Goal: Obtain resource: Obtain resource

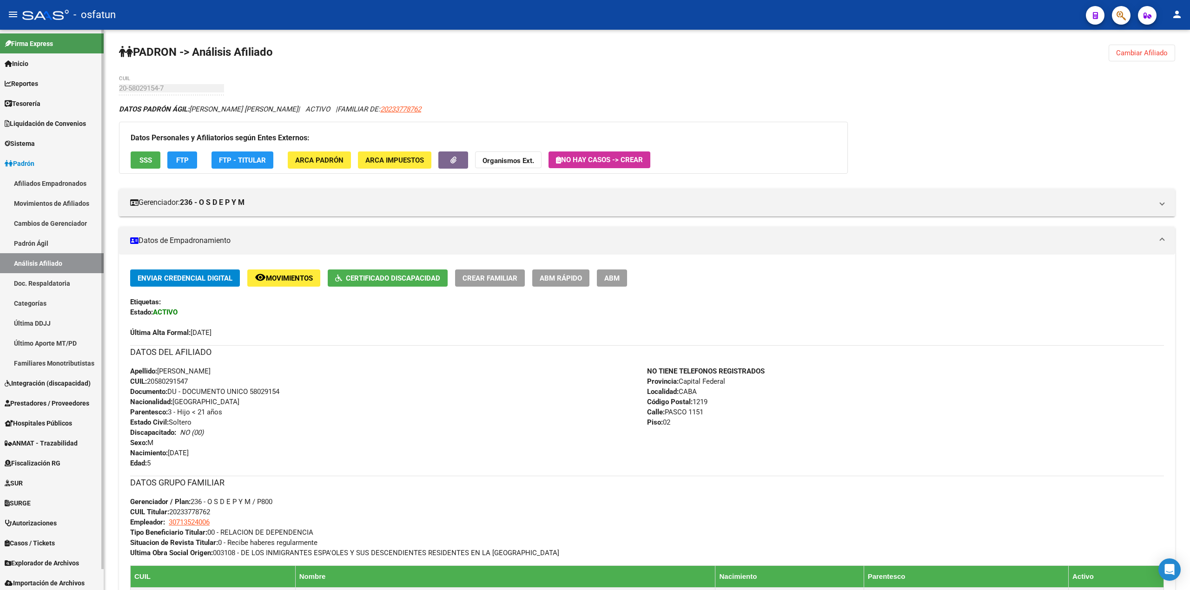
click at [45, 184] on link "Afiliados Empadronados" at bounding box center [52, 183] width 104 height 20
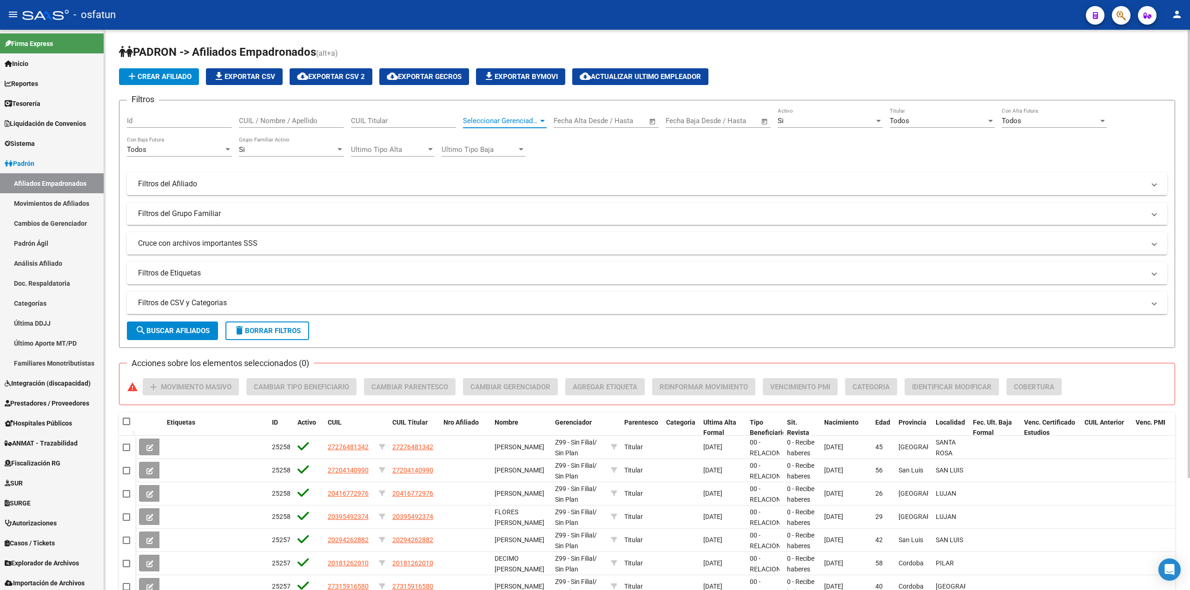
click at [541, 119] on div at bounding box center [542, 120] width 8 height 7
click at [497, 139] on span "Todos" at bounding box center [528, 142] width 130 height 21
click at [625, 123] on input "text" at bounding box center [622, 121] width 45 height 8
click at [659, 151] on span "Previous month" at bounding box center [661, 147] width 19 height 19
click at [659, 186] on span "1" at bounding box center [659, 188] width 17 height 17
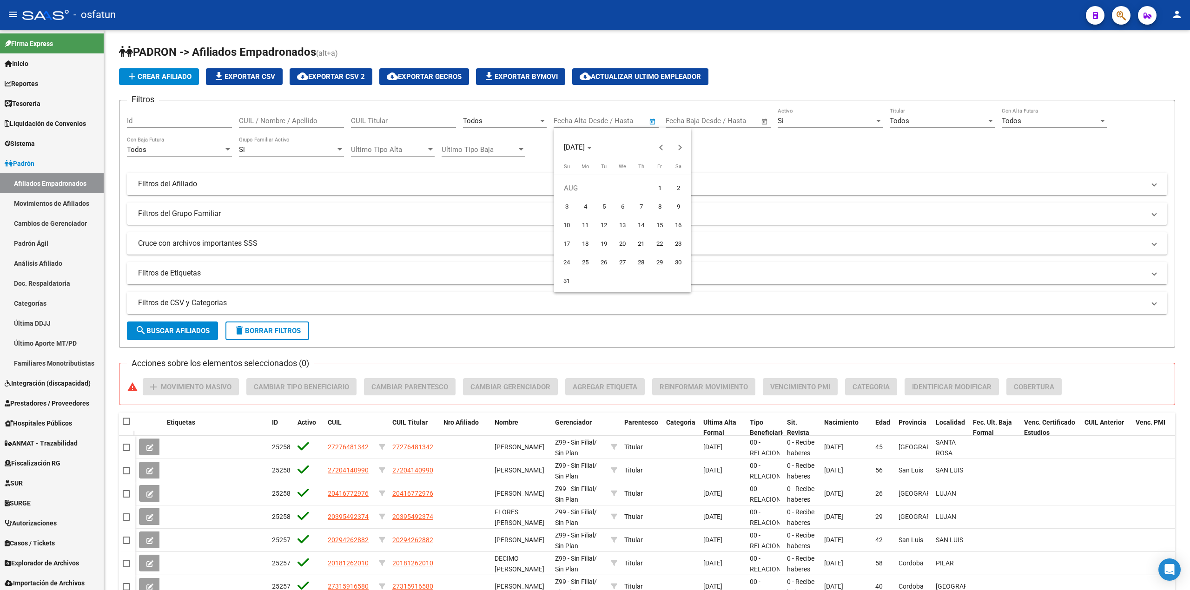
type input "[DATE]"
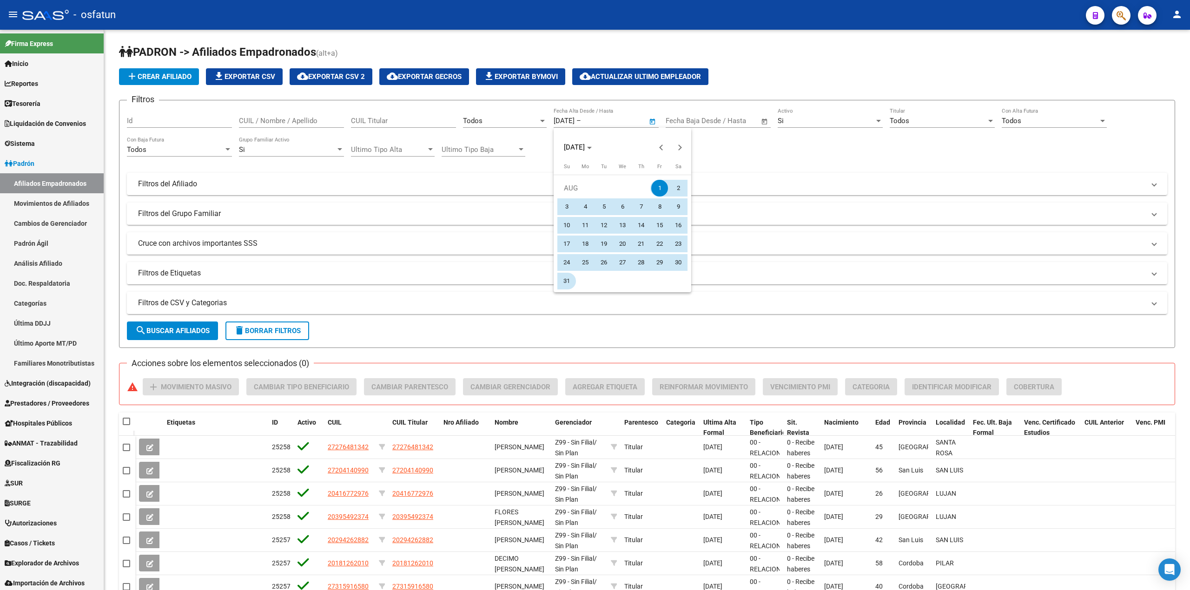
click at [565, 284] on span "31" at bounding box center [566, 281] width 17 height 17
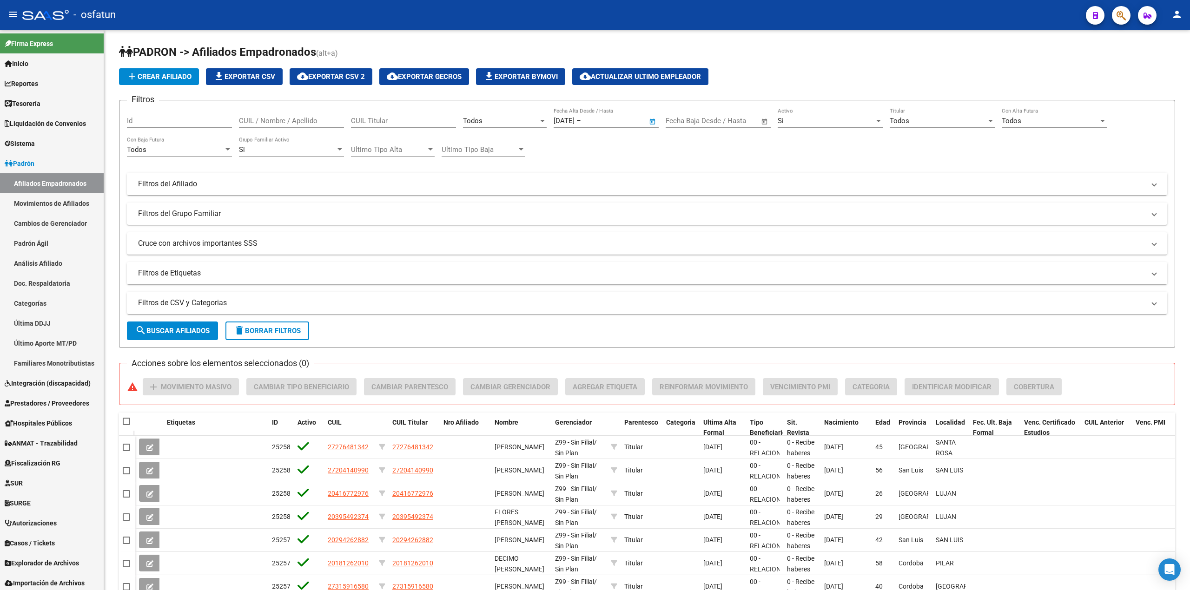
type input "[DATE]"
click at [1099, 121] on div at bounding box center [1102, 120] width 8 height 7
click at [787, 134] on div at bounding box center [595, 295] width 1190 height 590
click at [36, 200] on link "Movimientos de Afiliados" at bounding box center [52, 203] width 104 height 20
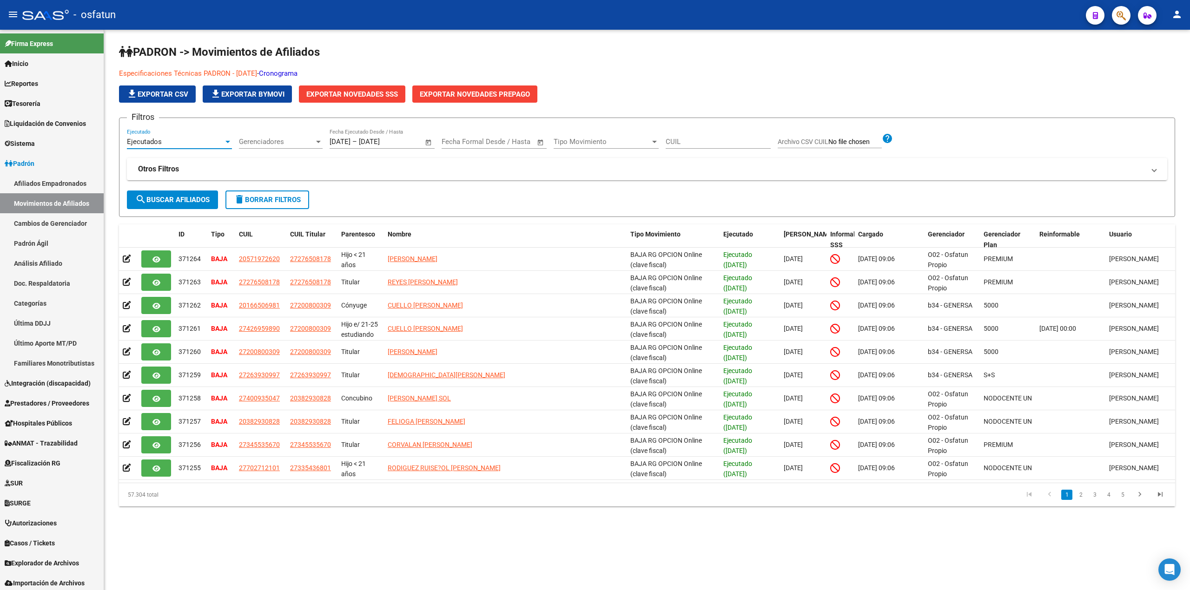
click at [227, 141] on div at bounding box center [227, 142] width 5 height 2
click at [166, 122] on span "Todos" at bounding box center [179, 121] width 105 height 21
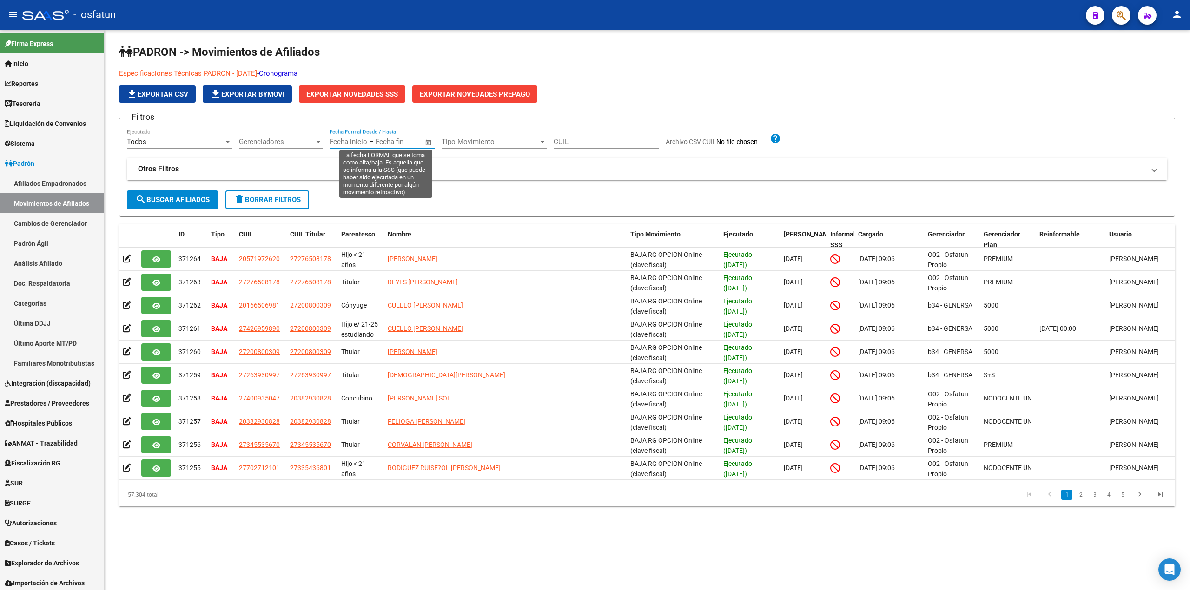
click at [339, 141] on input "text" at bounding box center [349, 142] width 38 height 8
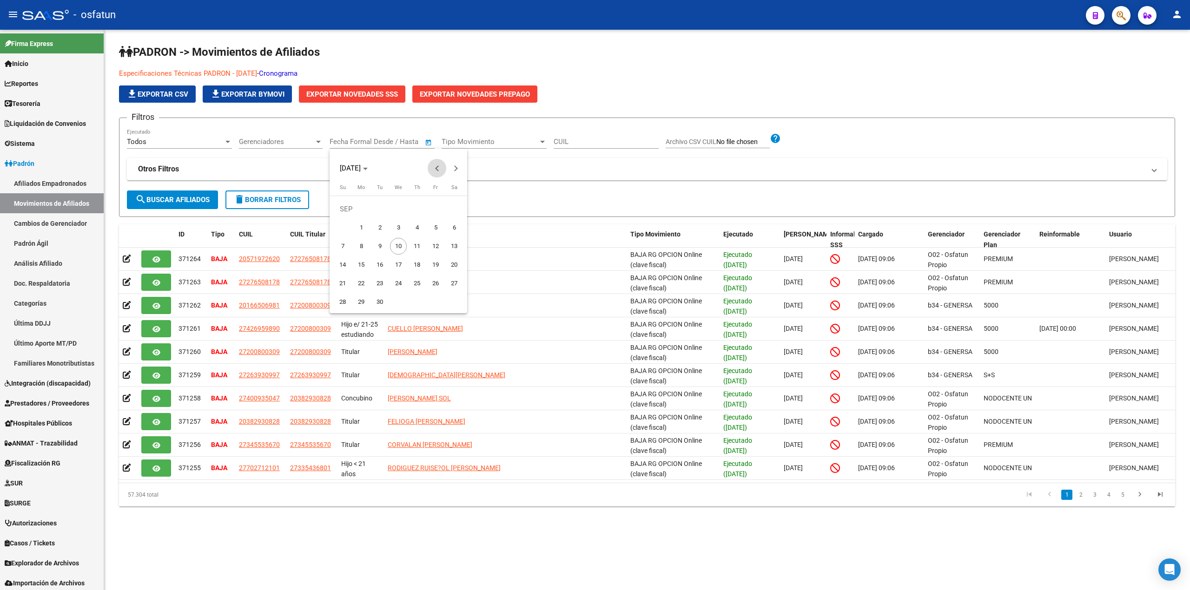
click at [432, 168] on span "Previous month" at bounding box center [437, 168] width 19 height 19
click at [439, 211] on span "1" at bounding box center [435, 209] width 17 height 17
type input "[DATE]"
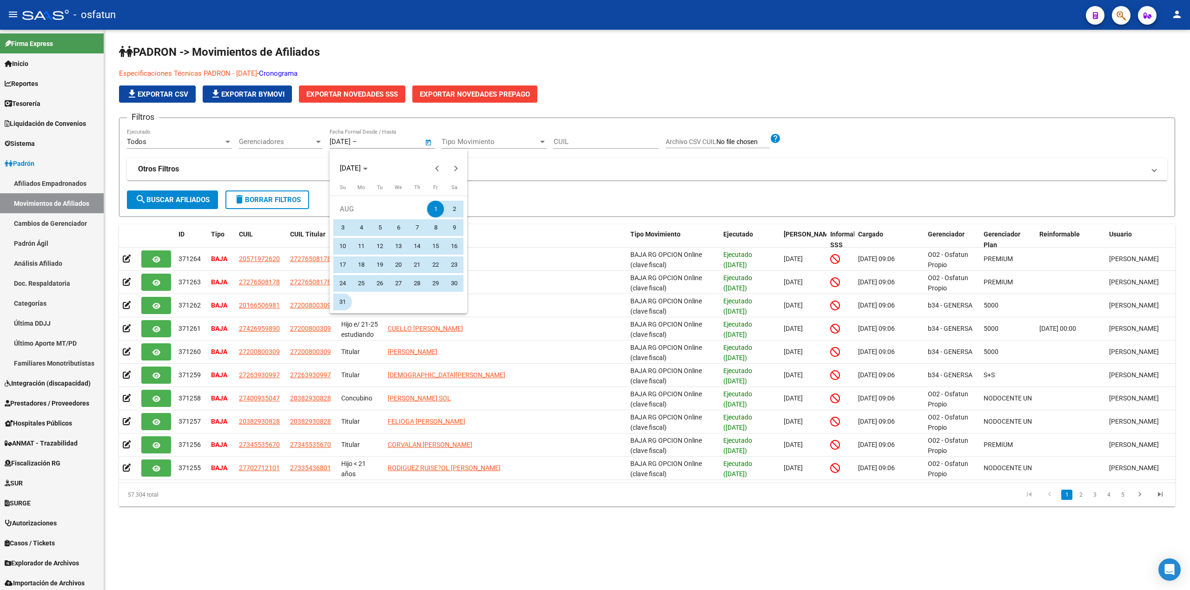
click at [344, 300] on span "31" at bounding box center [342, 302] width 17 height 17
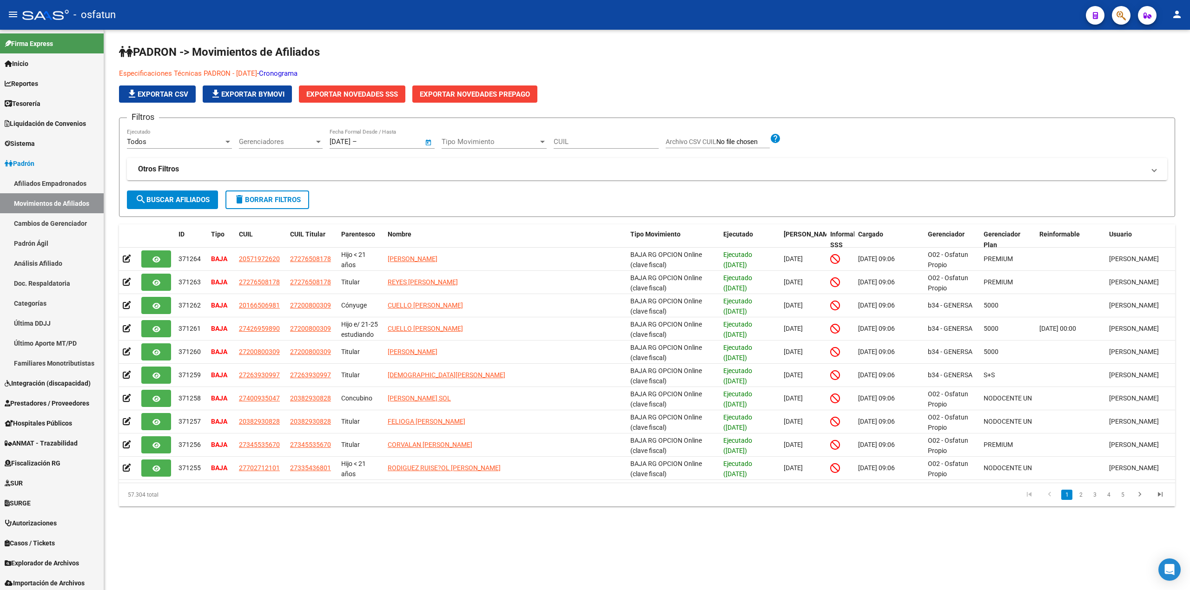
type input "[DATE]"
click at [530, 144] on span "Tipo Movimiento" at bounding box center [490, 142] width 97 height 8
click at [493, 166] on span "Alta" at bounding box center [494, 162] width 105 height 21
click at [313, 140] on span "Gerenciadores" at bounding box center [276, 142] width 75 height 8
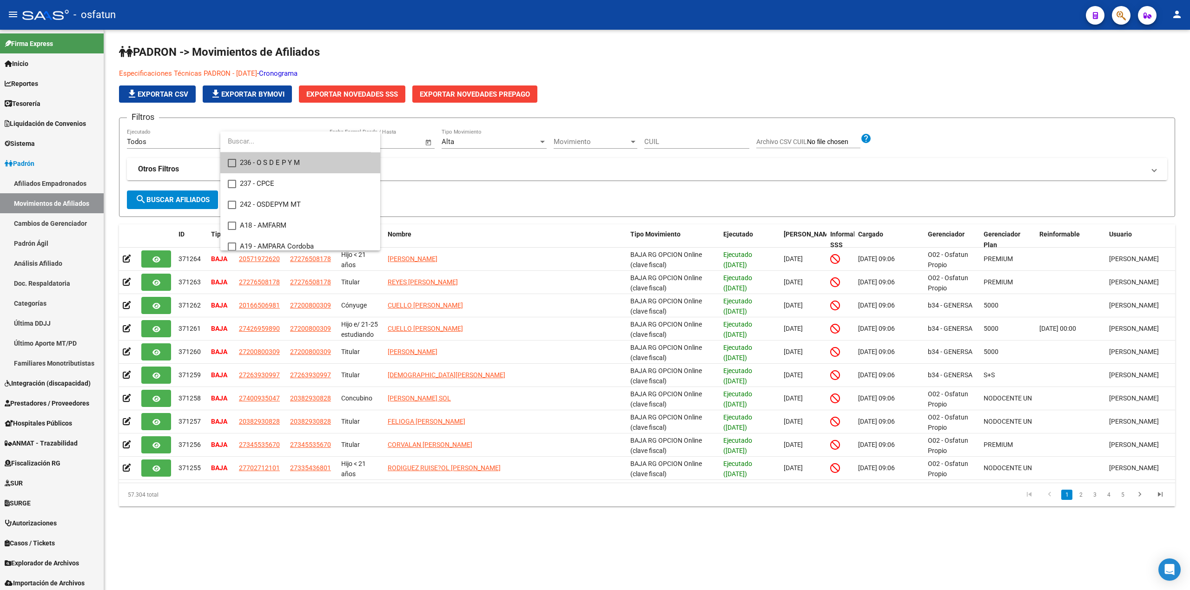
drag, startPoint x: 443, startPoint y: 175, endPoint x: 450, endPoint y: 175, distance: 7.5
click at [444, 175] on div at bounding box center [595, 295] width 1190 height 590
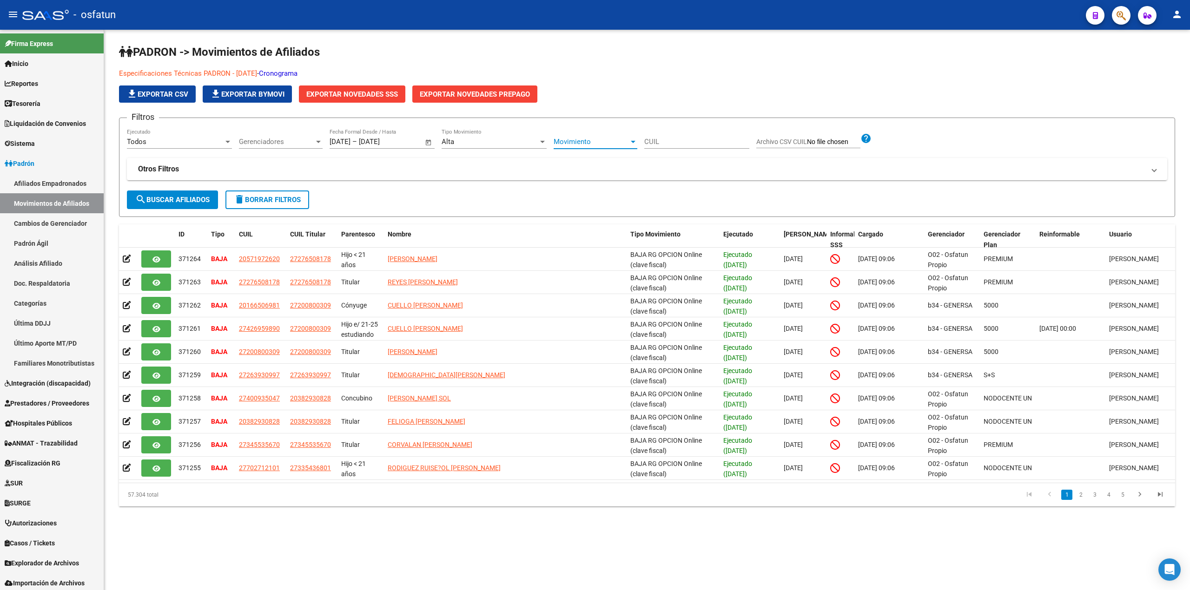
click at [634, 145] on div at bounding box center [633, 141] width 8 height 7
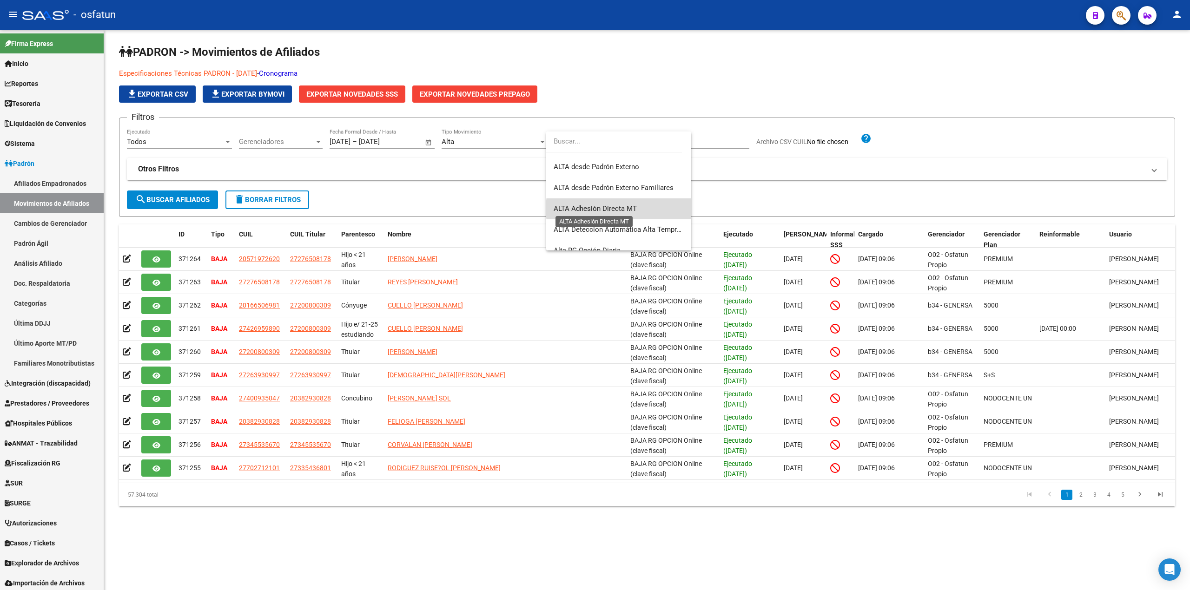
click at [621, 209] on span "ALTA Adhesión Directa MT" at bounding box center [595, 209] width 83 height 8
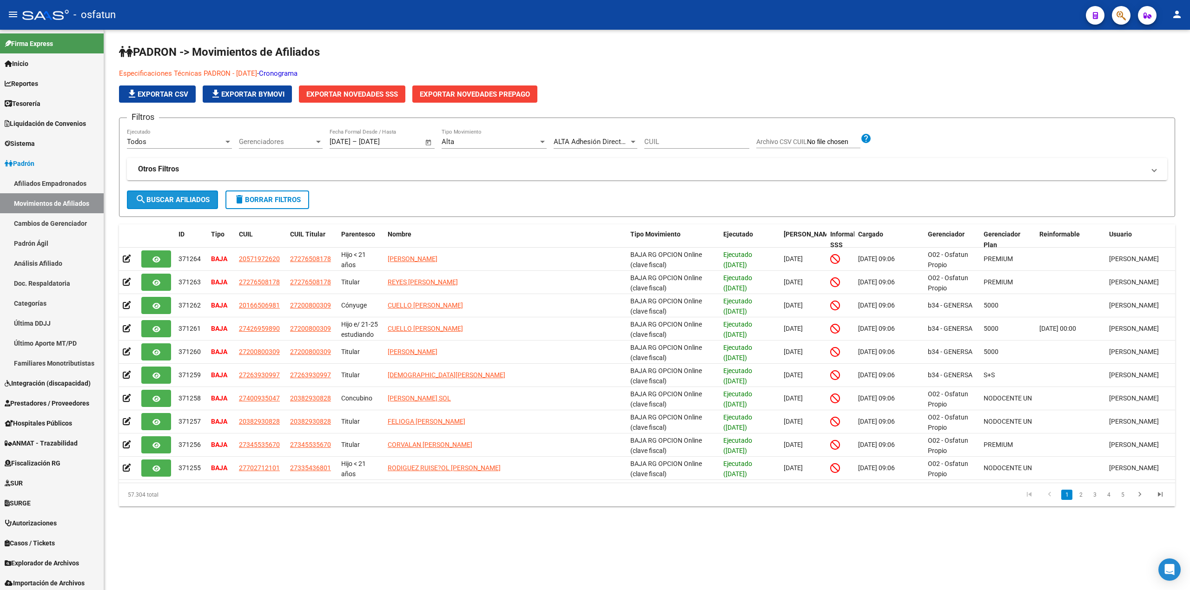
click at [184, 199] on span "search Buscar Afiliados" at bounding box center [172, 200] width 74 height 8
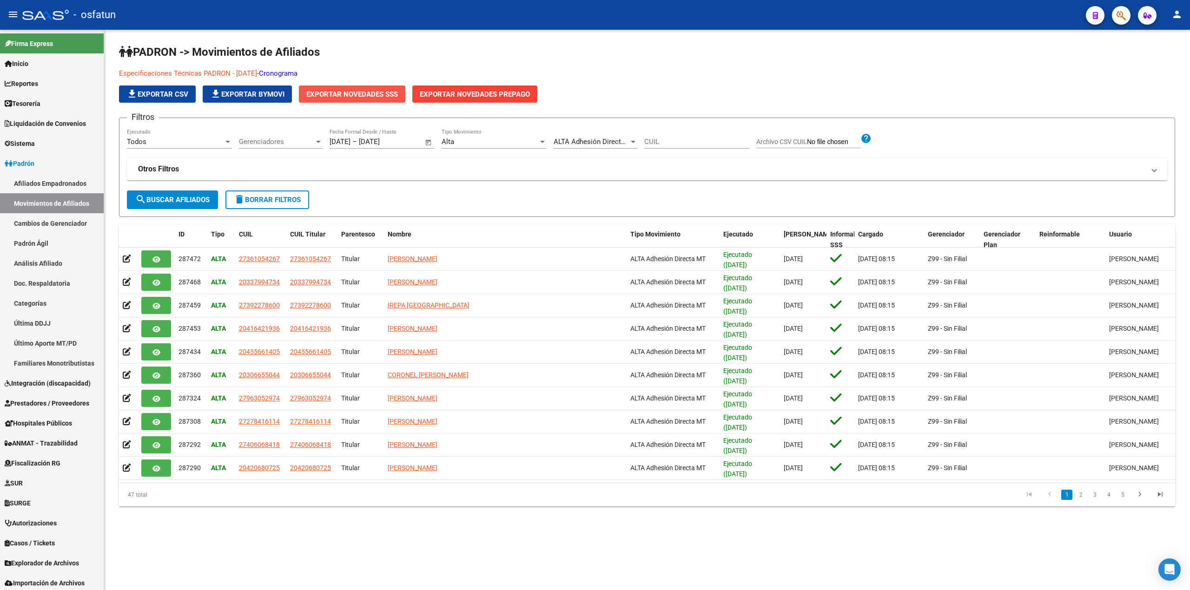
click at [352, 95] on span "Exportar Novedades SSS" at bounding box center [352, 94] width 92 height 8
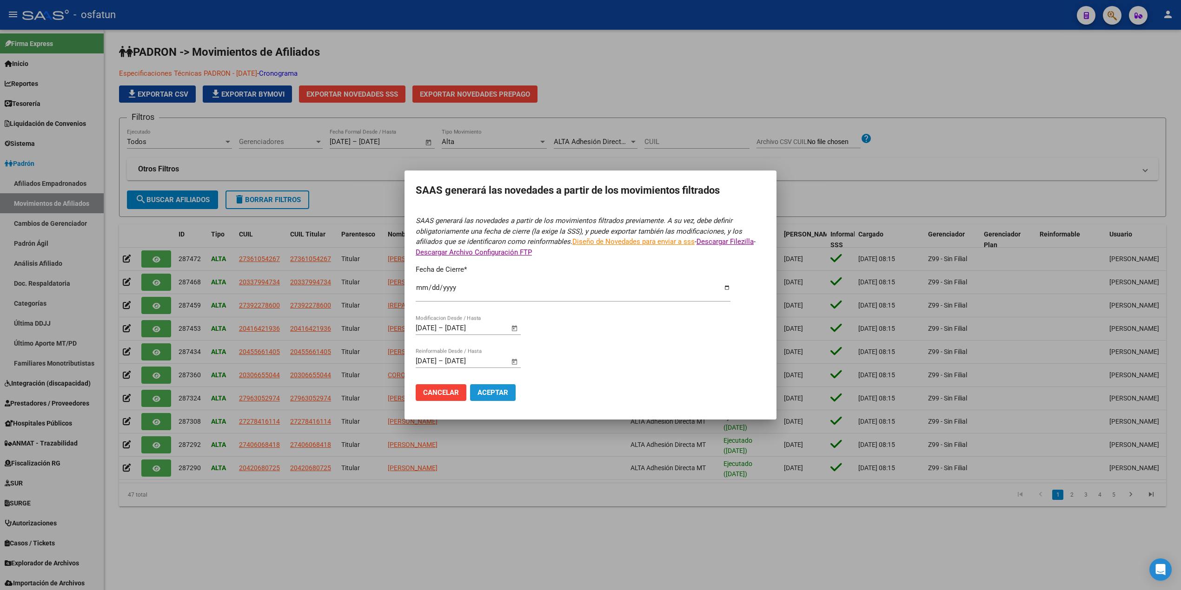
click at [496, 393] on span "Aceptar" at bounding box center [492, 393] width 31 height 8
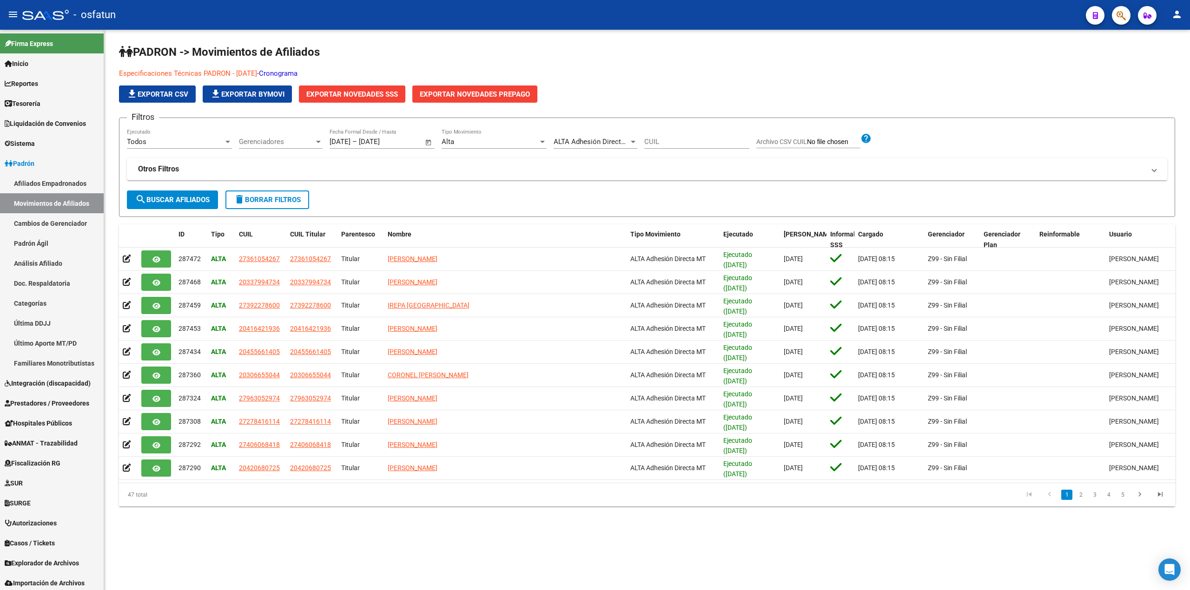
drag, startPoint x: 343, startPoint y: 553, endPoint x: 323, endPoint y: 545, distance: 21.5
click at [342, 553] on mat-sidenav-content "PADRON -> Movimientos de Afiliados Especificaciones Técnicas PADRON - [DATE] - …" at bounding box center [647, 310] width 1086 height 561
click at [162, 91] on span "file_download Exportar CSV" at bounding box center [157, 94] width 62 height 8
click at [179, 555] on mat-sidenav-content "PADRON -> Movimientos de Afiliados Especificaciones Técnicas PADRON - [DATE] - …" at bounding box center [647, 310] width 1086 height 561
